Goal: Task Accomplishment & Management: Manage account settings

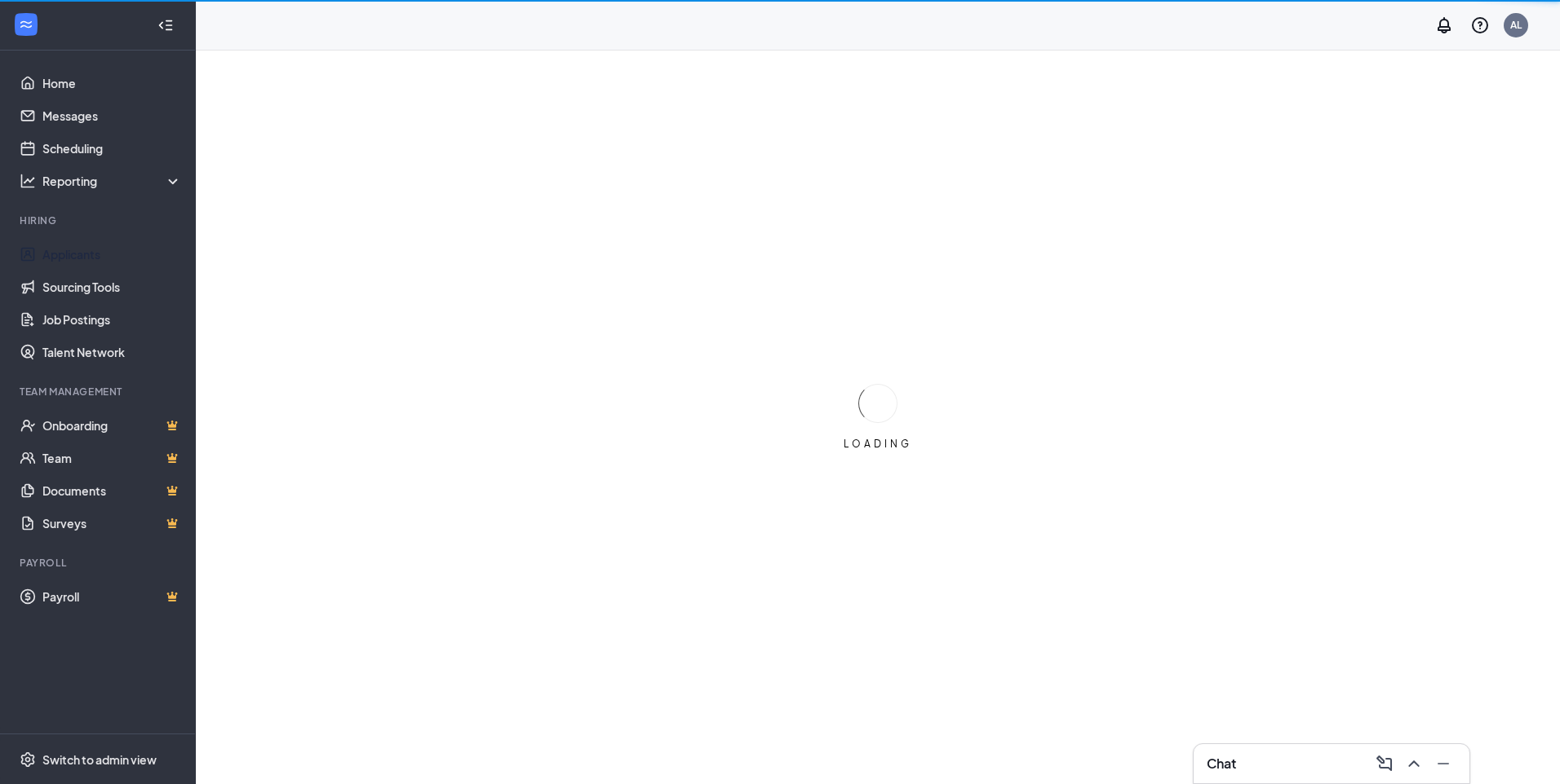
click at [63, 257] on link "Applicants" at bounding box center [111, 254] width 139 height 32
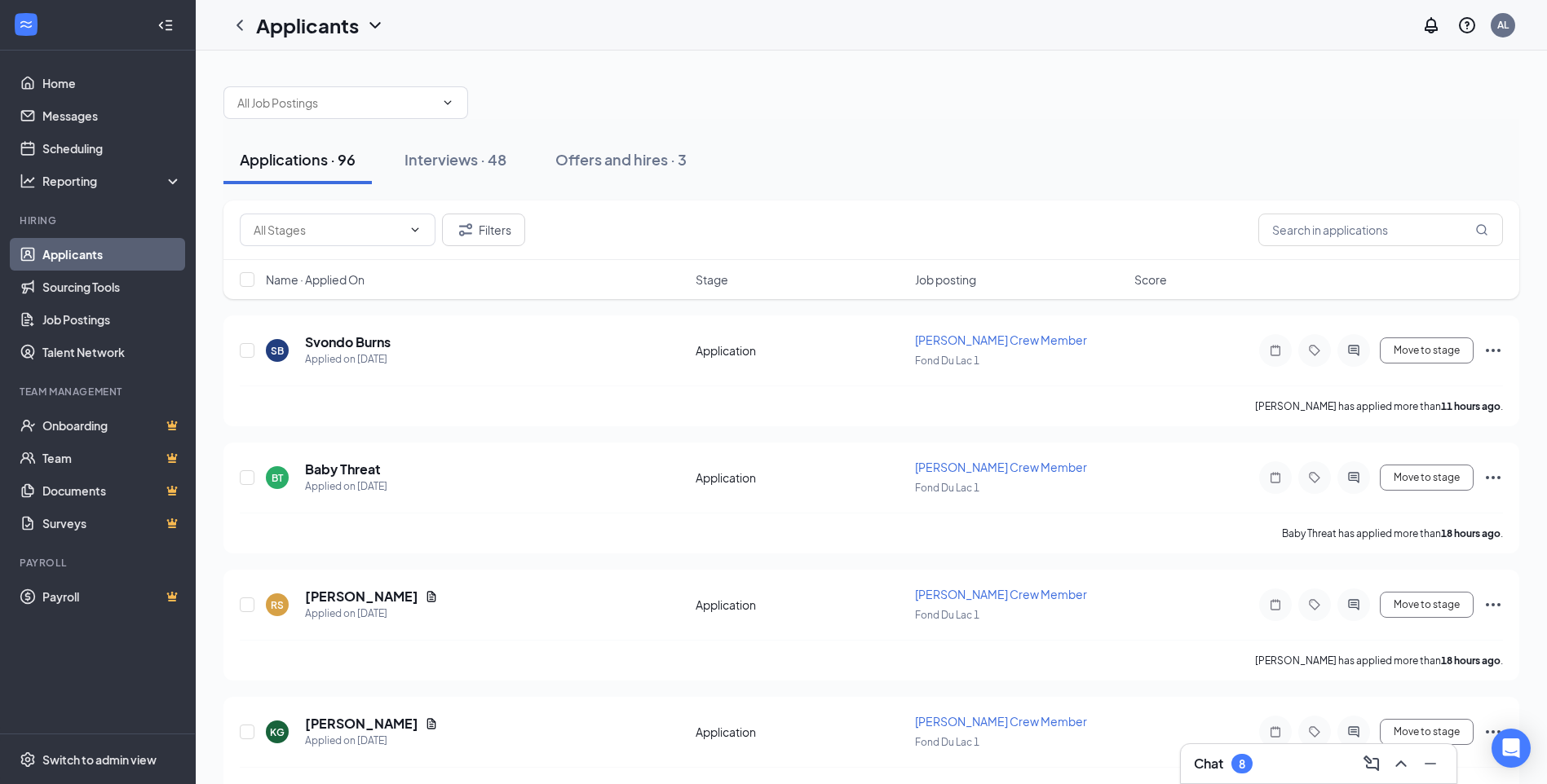
drag, startPoint x: 463, startPoint y: 158, endPoint x: 619, endPoint y: 248, distance: 180.1
click at [463, 158] on div "Interviews · 48" at bounding box center [455, 159] width 102 height 21
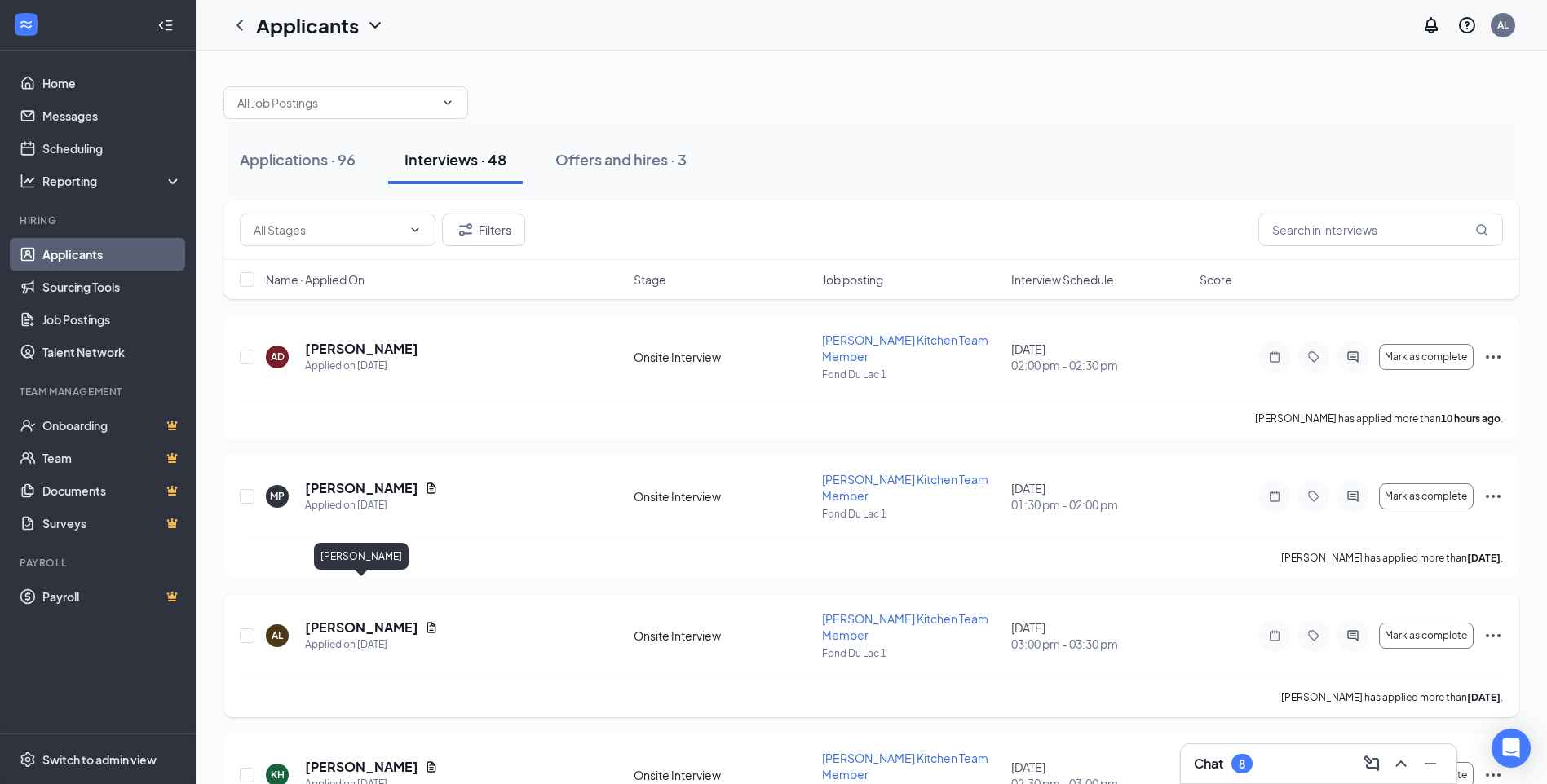
click at [375, 619] on h5 "[PERSON_NAME]" at bounding box center [362, 628] width 113 height 18
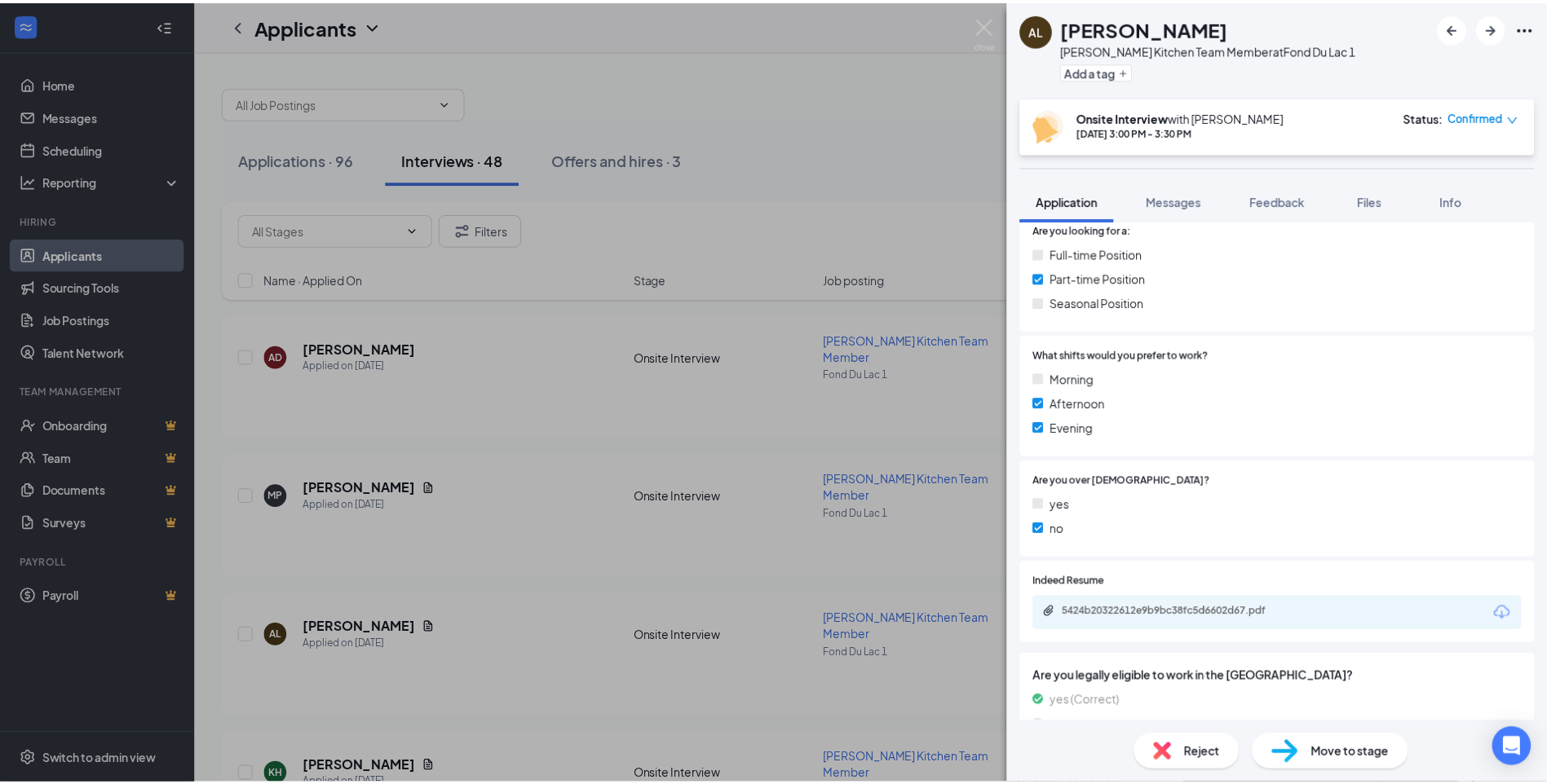
scroll to position [287, 0]
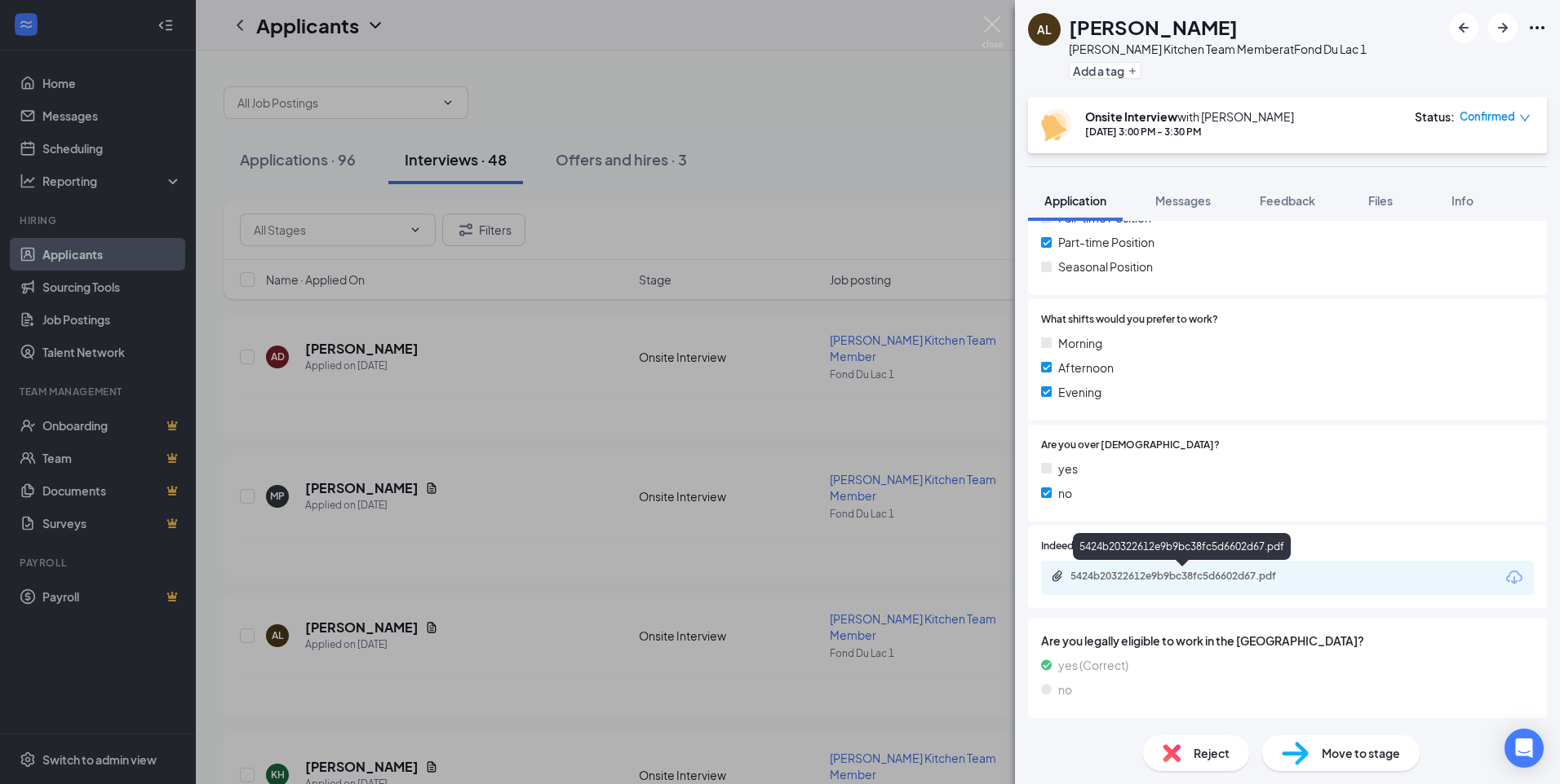
click at [1193, 578] on div "5424b20322612e9b9bc38fc5d6602d67.pdf" at bounding box center [1184, 577] width 228 height 13
click at [904, 124] on div "AL [PERSON_NAME] [PERSON_NAME] Kitchen Team Member at Fond Du Lac 1 Add a tag O…" at bounding box center [780, 392] width 1560 height 784
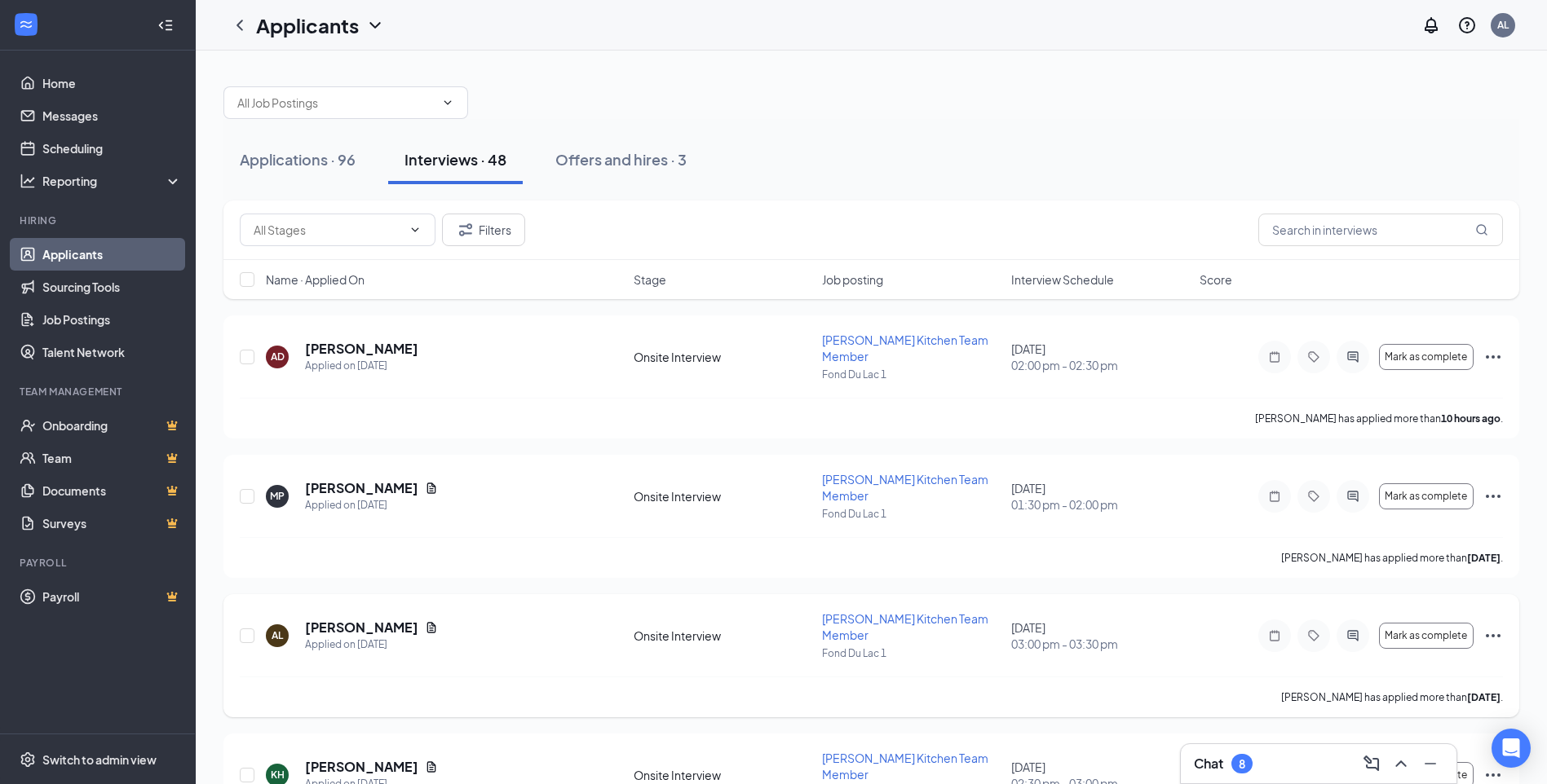
click at [1495, 626] on icon "Ellipses" at bounding box center [1493, 636] width 20 height 20
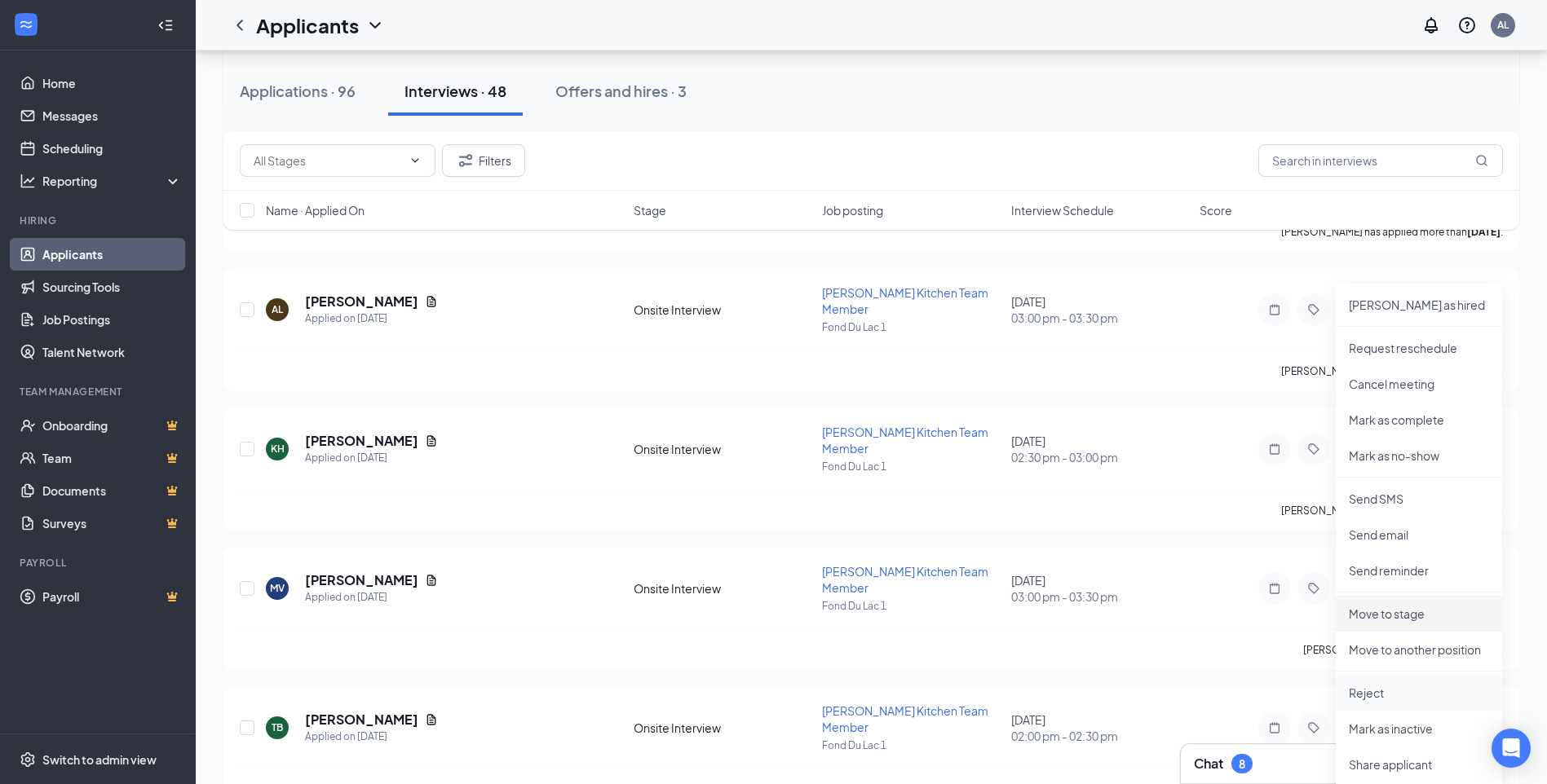
scroll to position [652, 0]
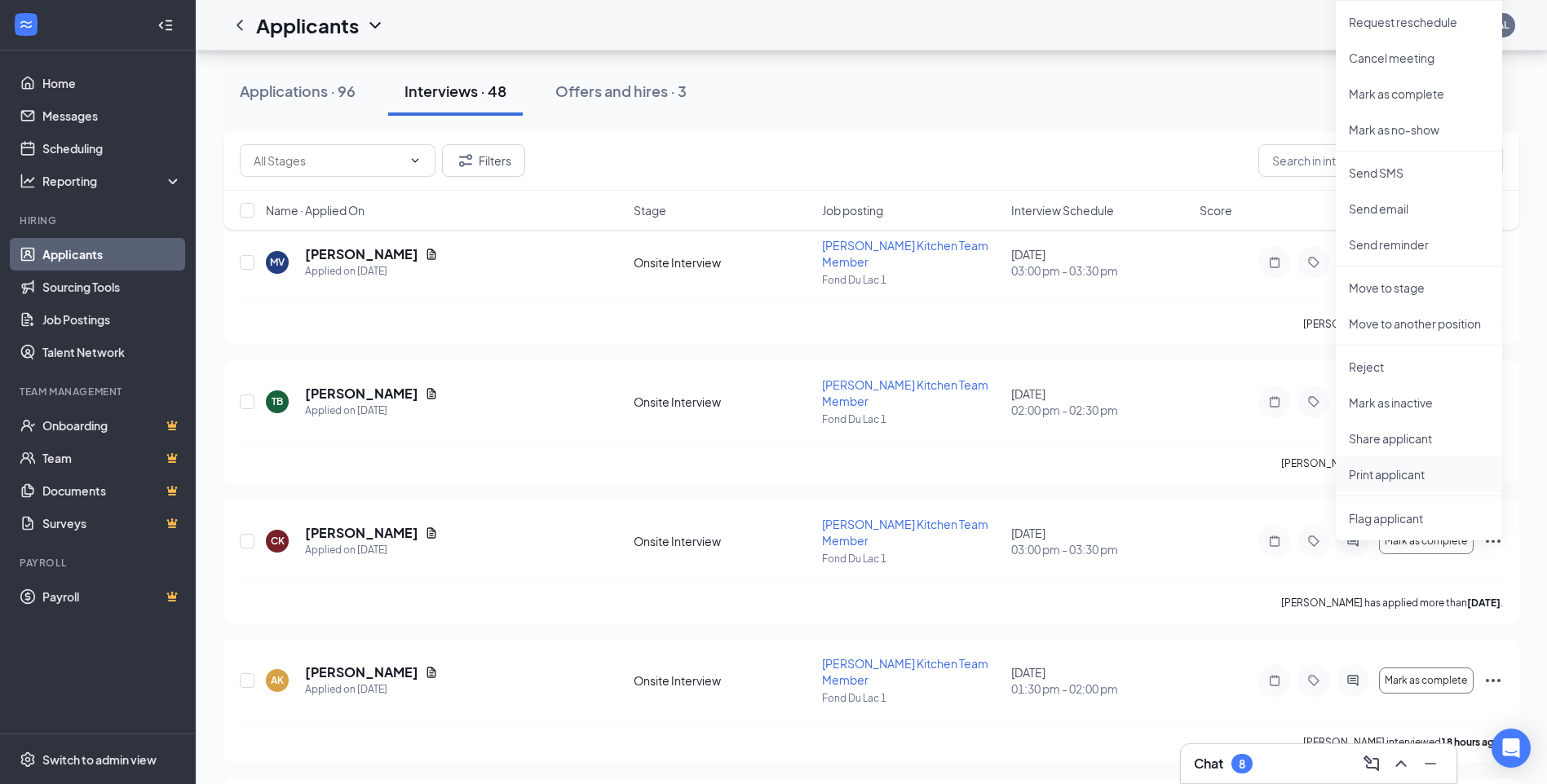
click at [1375, 475] on p "Print applicant" at bounding box center [1419, 474] width 140 height 16
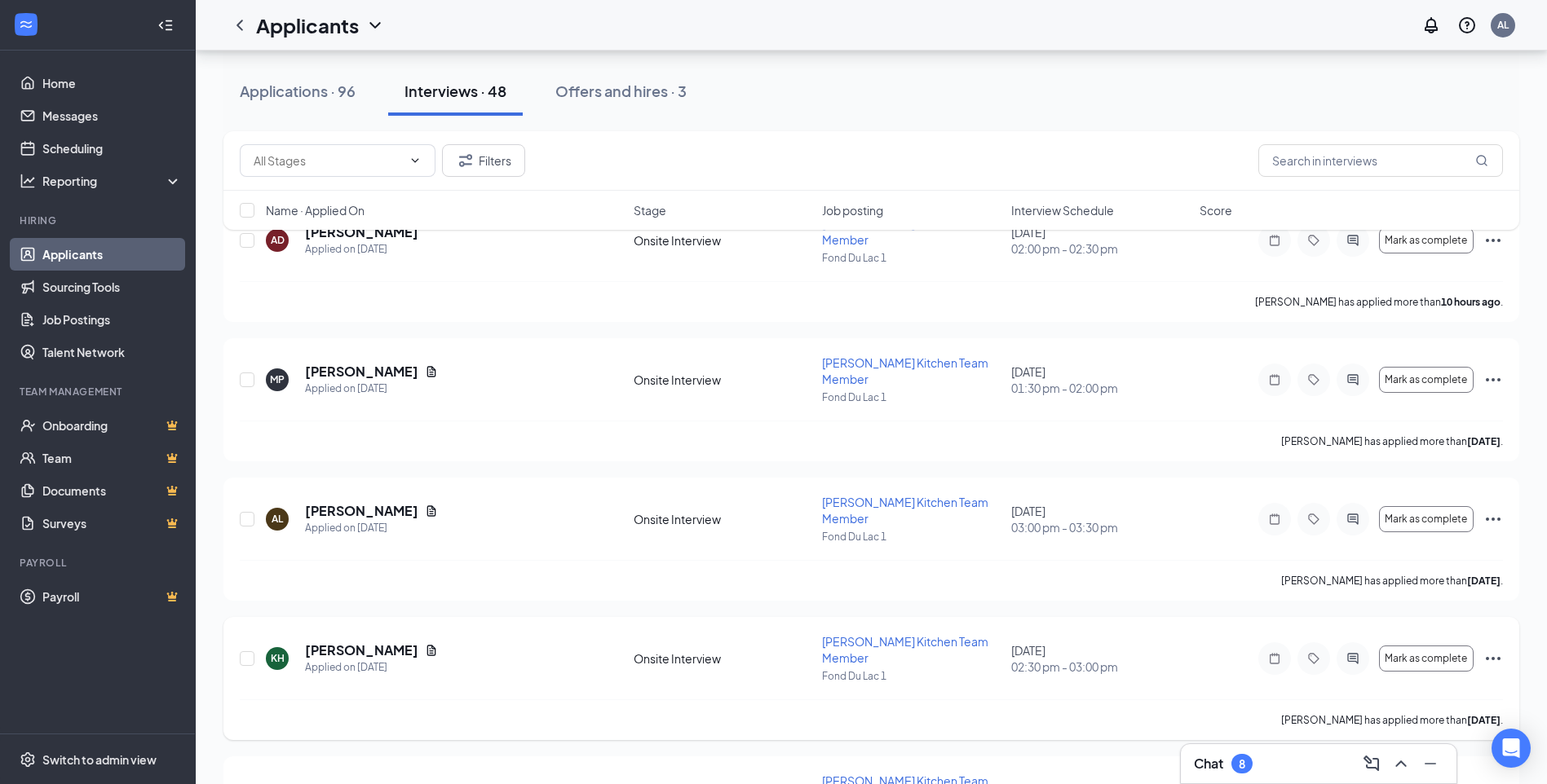
scroll to position [0, 0]
